Goal: Transaction & Acquisition: Purchase product/service

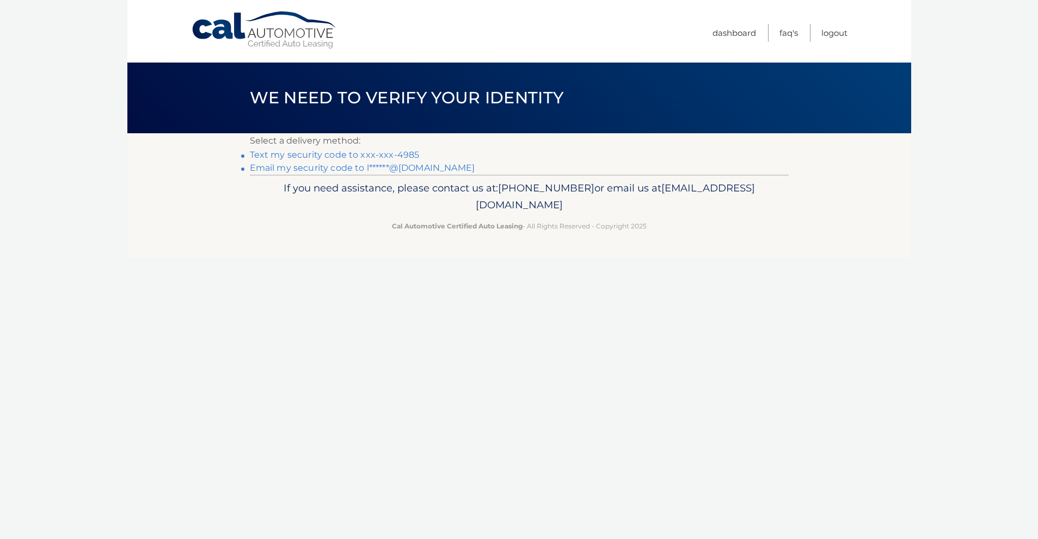
click at [305, 155] on link "Text my security code to xxx-xxx-4985" at bounding box center [335, 155] width 170 height 10
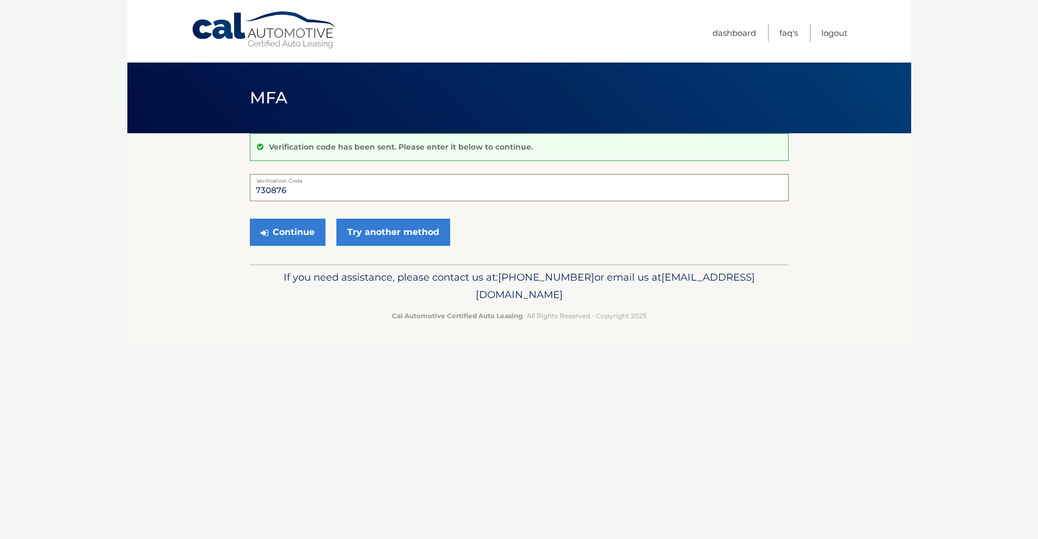
type input "730876"
click at [287, 232] on button "Continue" at bounding box center [288, 232] width 76 height 27
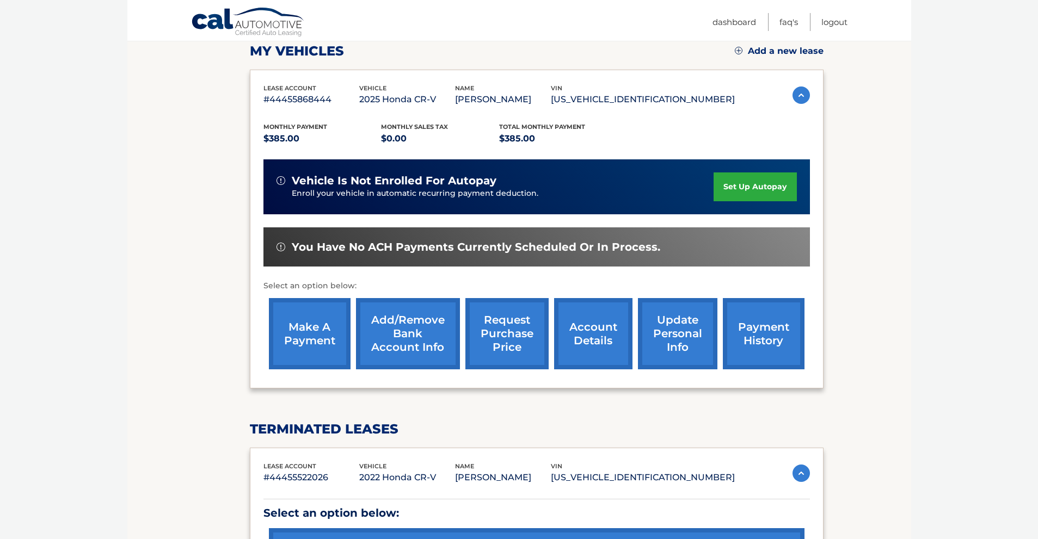
scroll to position [157, 0]
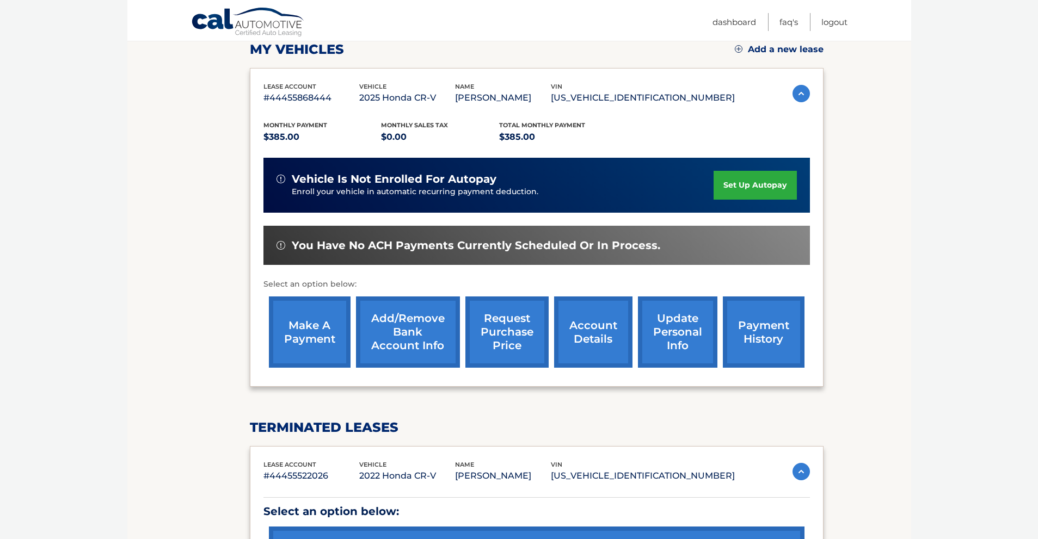
click at [291, 320] on link "make a payment" at bounding box center [310, 332] width 82 height 71
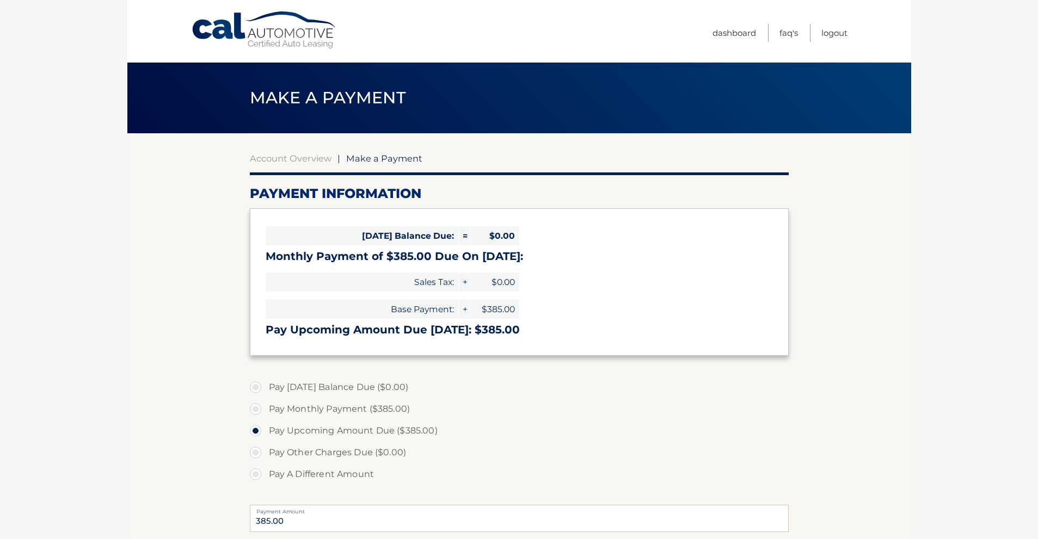
select select "Mjk3YTVkZjAtNzExMy00ZmIwLWE4M2EtNWFiYTI3NGFmNWQw"
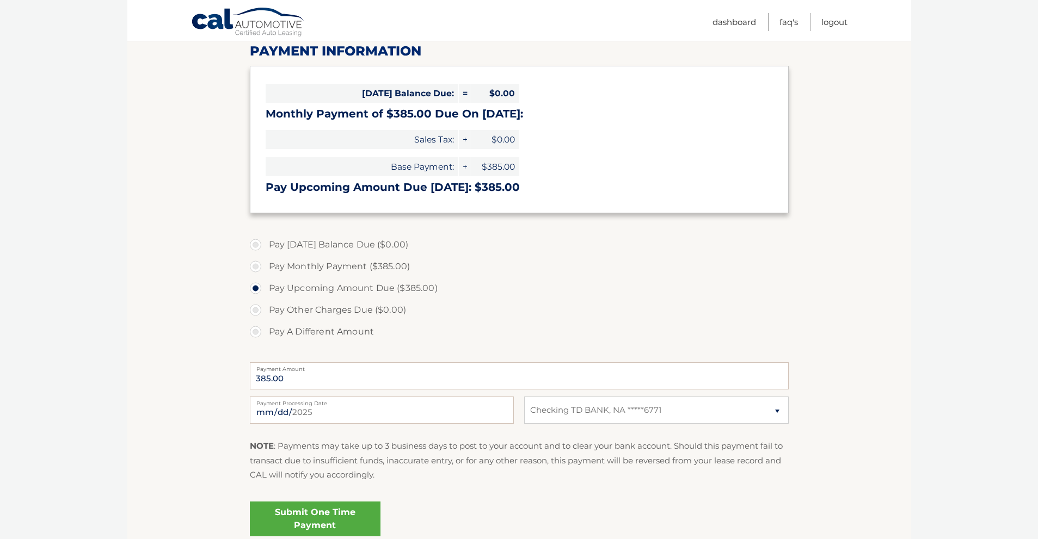
scroll to position [146, 0]
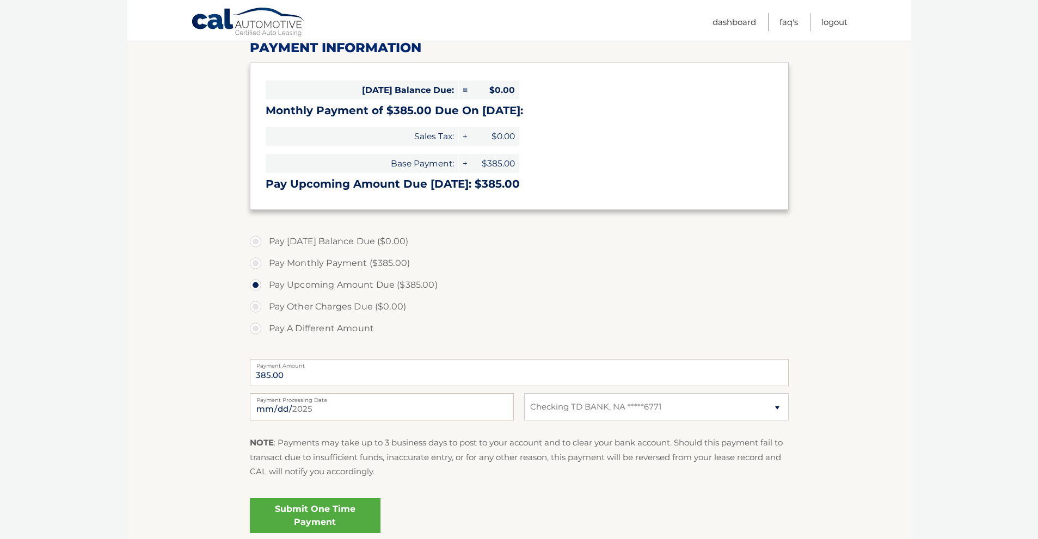
click at [258, 261] on label "Pay Monthly Payment ($385.00)" at bounding box center [519, 263] width 539 height 22
click at [258, 261] on input "Pay Monthly Payment ($385.00)" at bounding box center [259, 260] width 11 height 17
radio input "true"
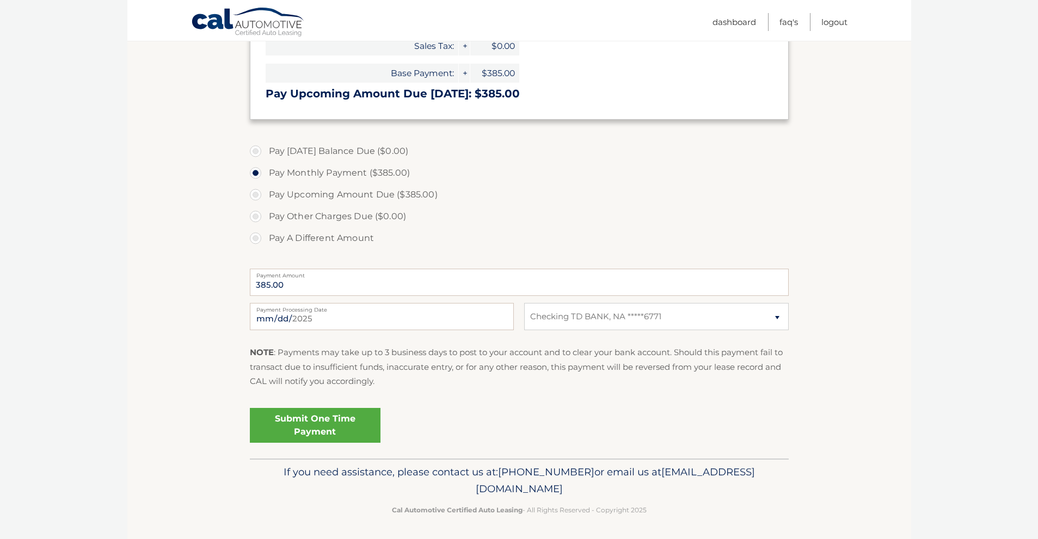
scroll to position [236, 0]
click at [321, 418] on link "Submit One Time Payment" at bounding box center [315, 426] width 131 height 35
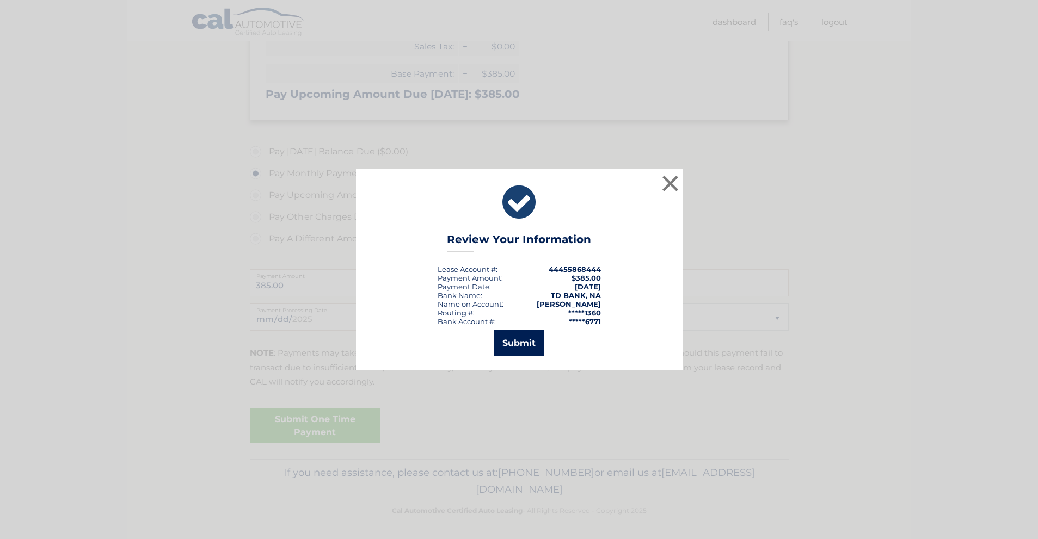
click at [511, 342] on button "Submit" at bounding box center [518, 343] width 51 height 26
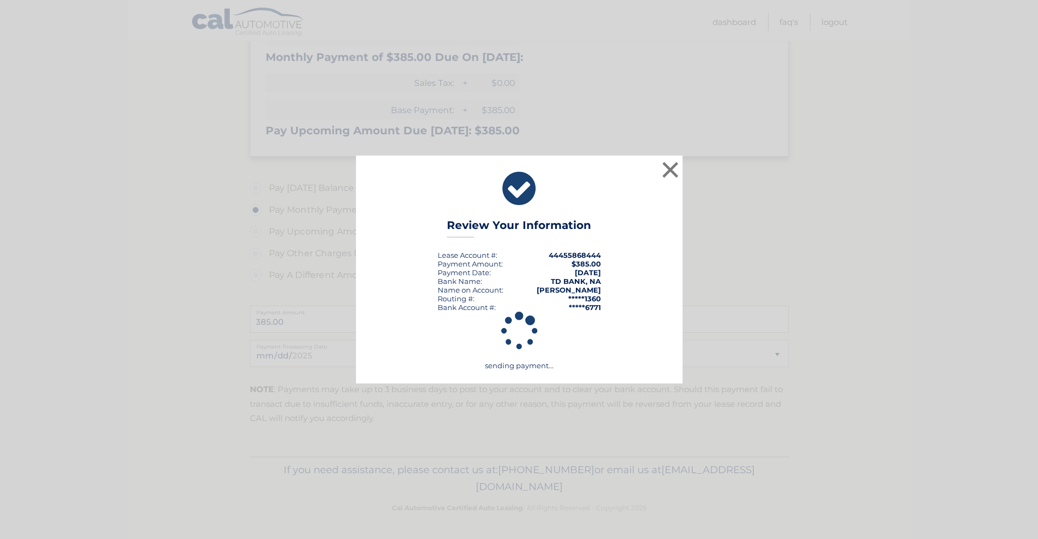
scroll to position [196, 0]
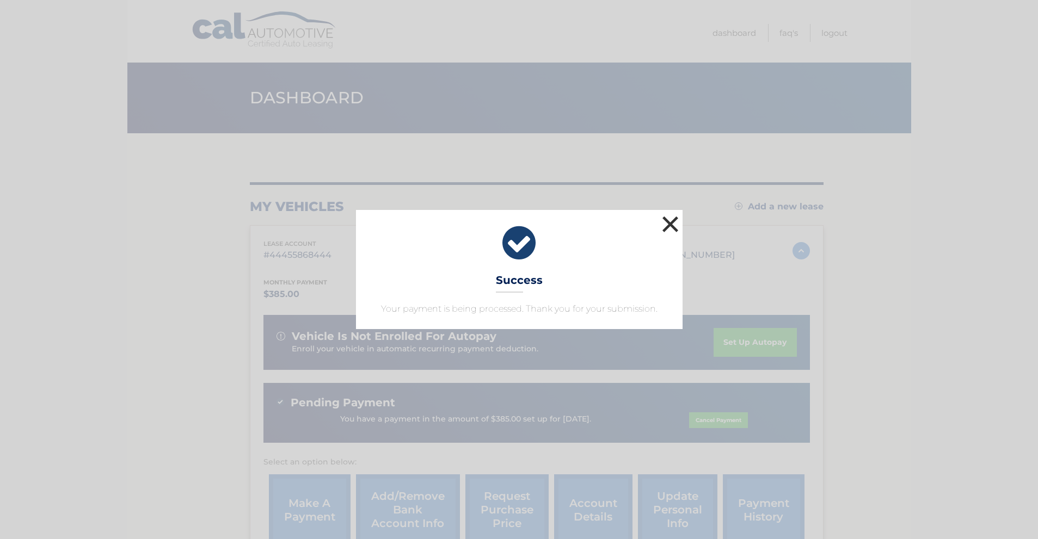
click at [670, 221] on button "×" at bounding box center [670, 224] width 22 height 22
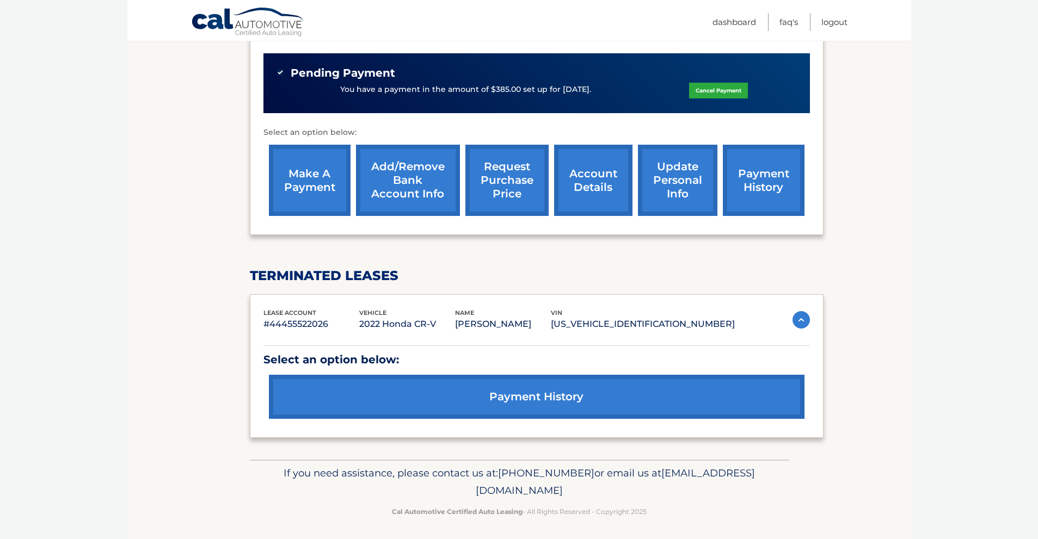
scroll to position [329, 0]
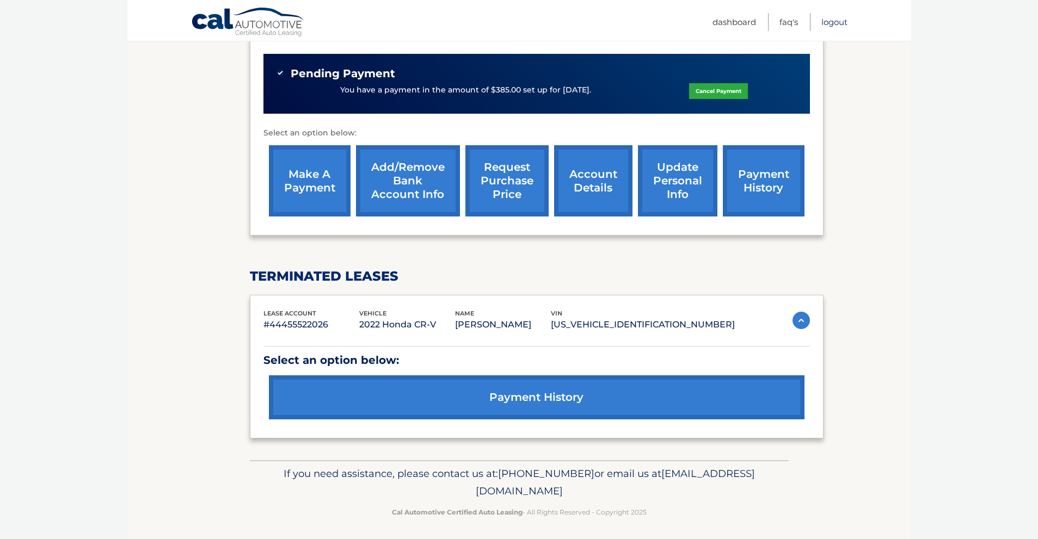
click at [834, 19] on link "Logout" at bounding box center [834, 22] width 26 height 18
